Goal: Task Accomplishment & Management: Manage account settings

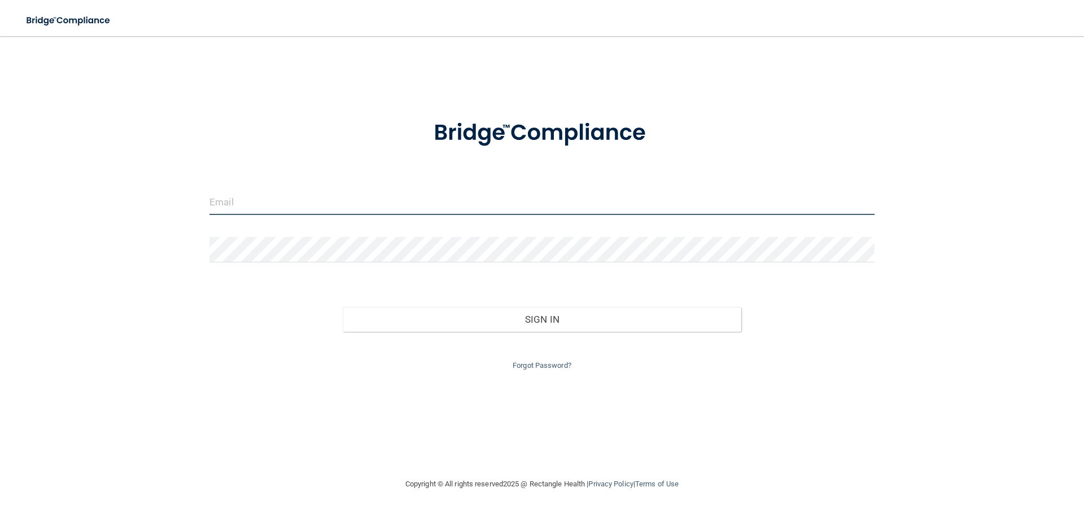
type input "[PERSON_NAME][EMAIL_ADDRESS][DOMAIN_NAME]"
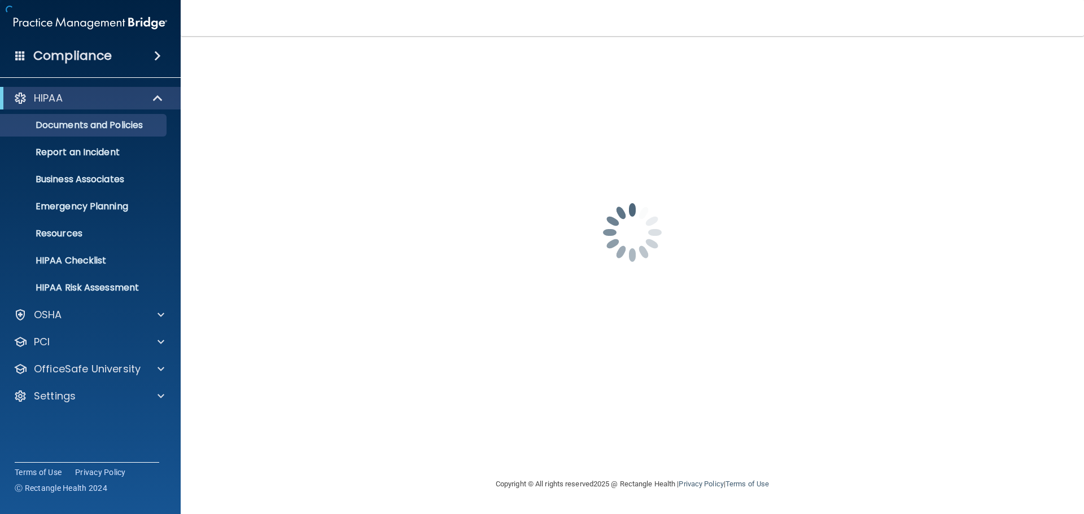
click at [575, 319] on div "[PERSON_NAME][EMAIL_ADDRESS][DOMAIN_NAME] Password is required Invalid email/pa…" at bounding box center [632, 256] width 858 height 419
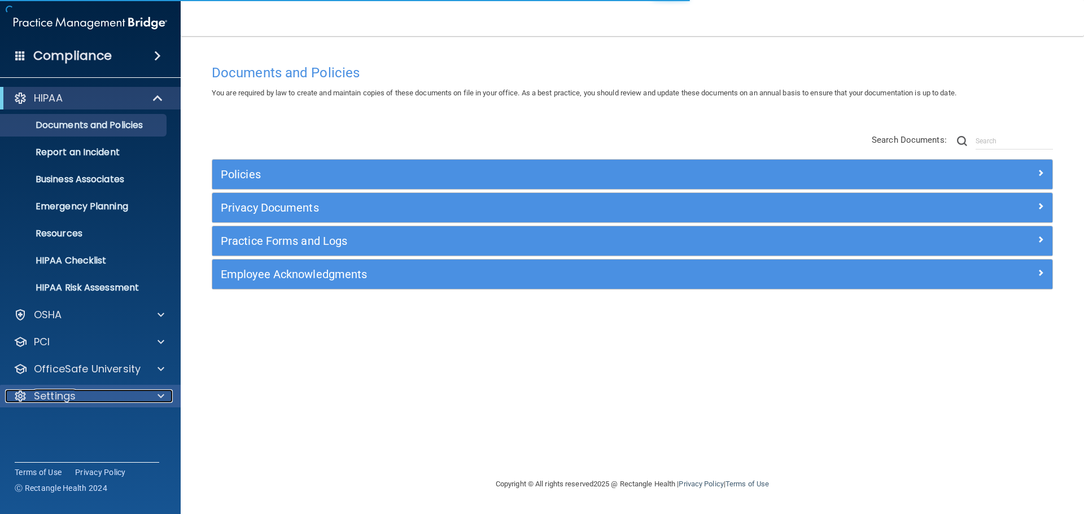
click at [140, 399] on div "Settings" at bounding box center [75, 397] width 140 height 14
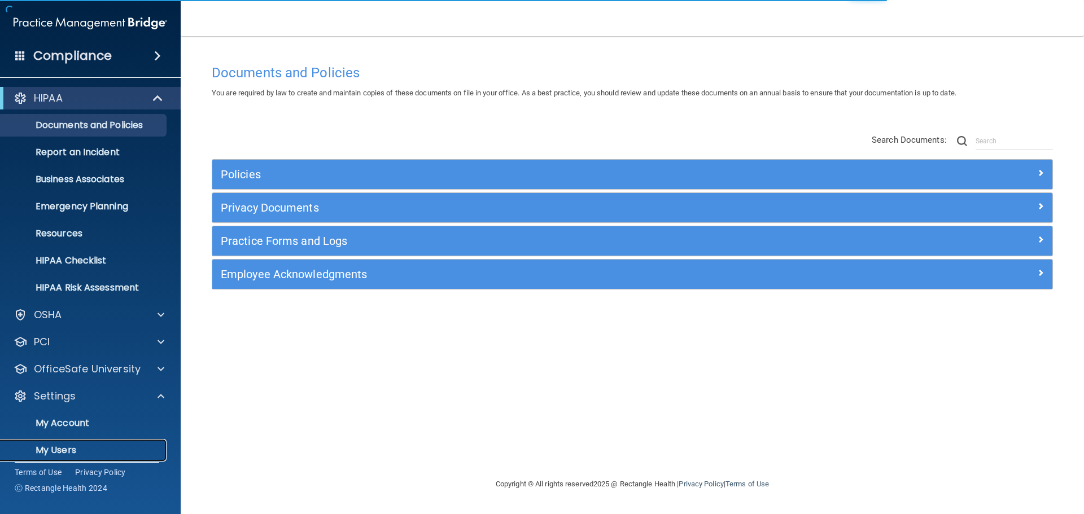
click at [62, 451] on p "My Users" at bounding box center [84, 450] width 154 height 11
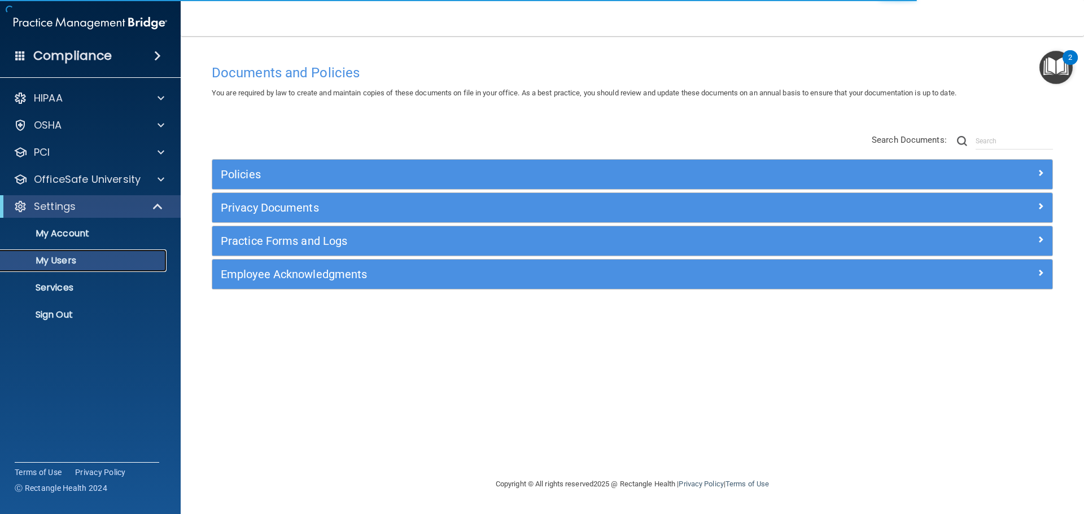
select select "20"
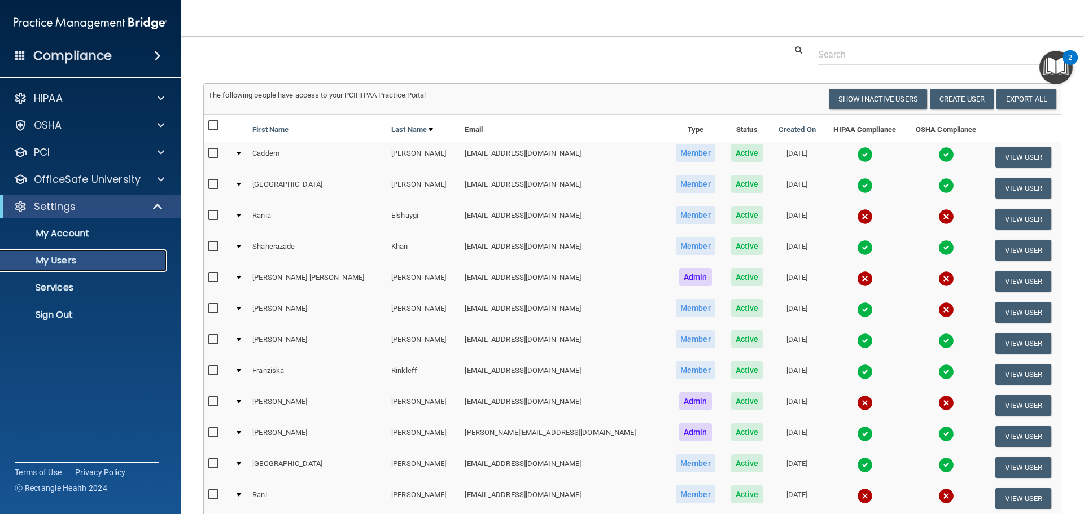
scroll to position [56, 0]
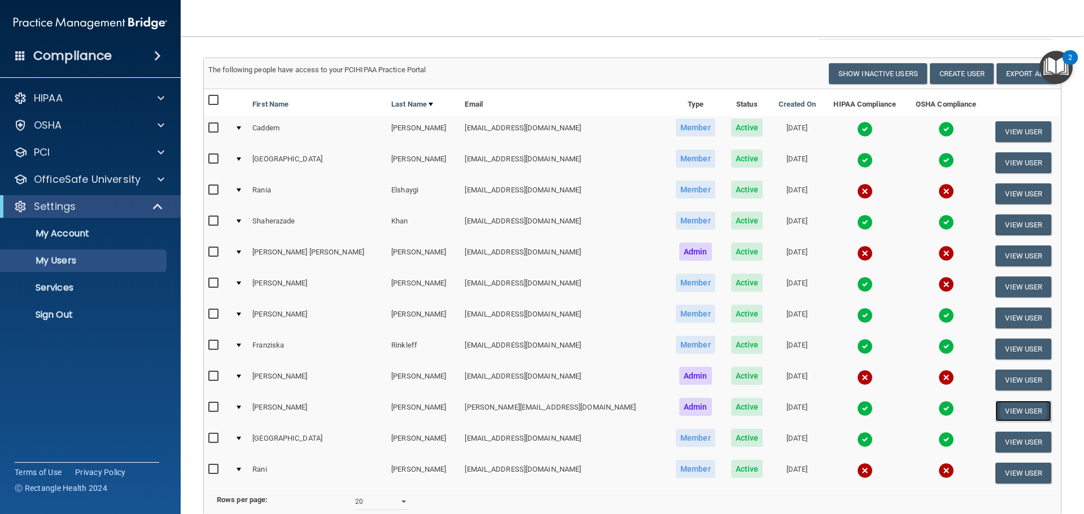
click at [997, 410] on button "View User" at bounding box center [1023, 411] width 56 height 21
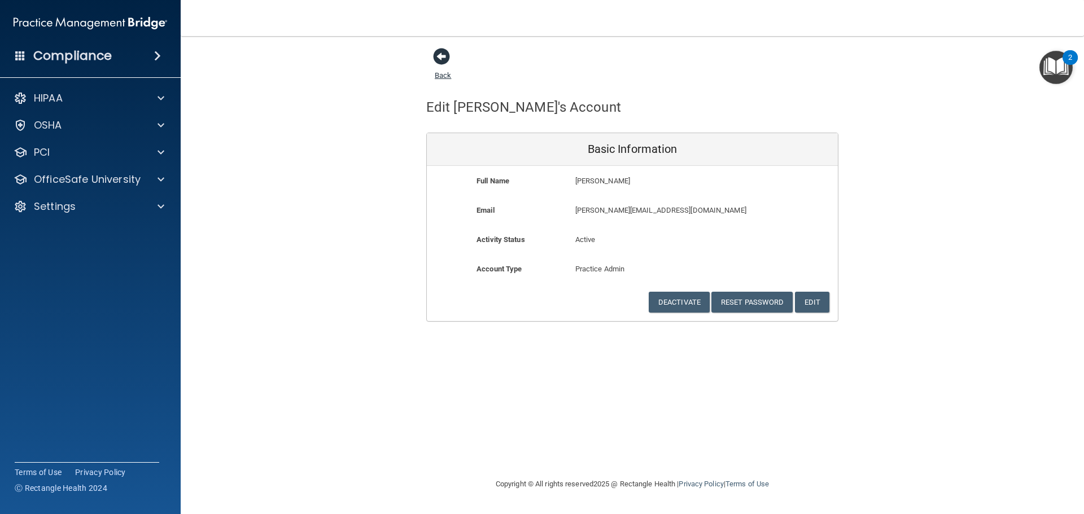
click at [440, 53] on span at bounding box center [441, 56] width 17 height 17
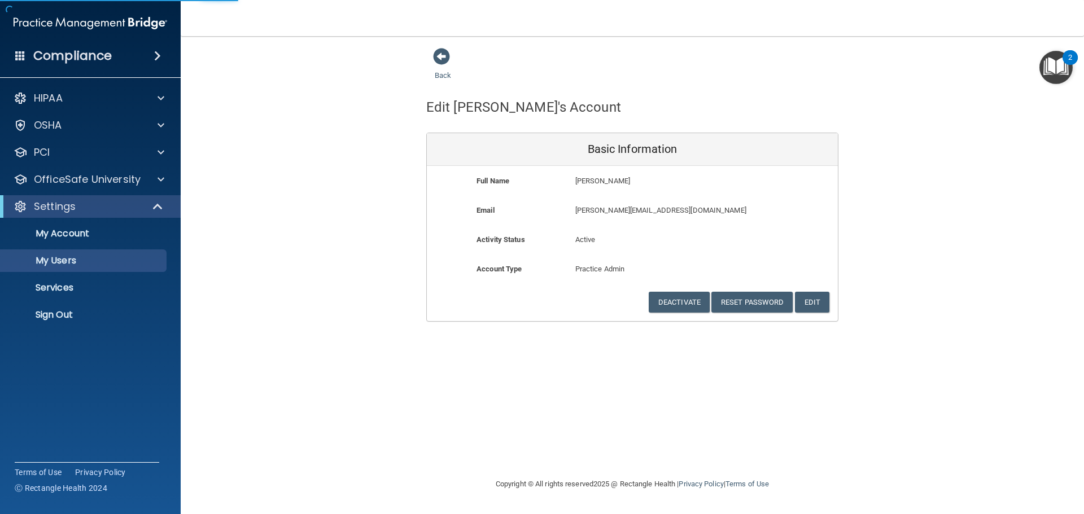
select select "20"
